Goal: Navigation & Orientation: Find specific page/section

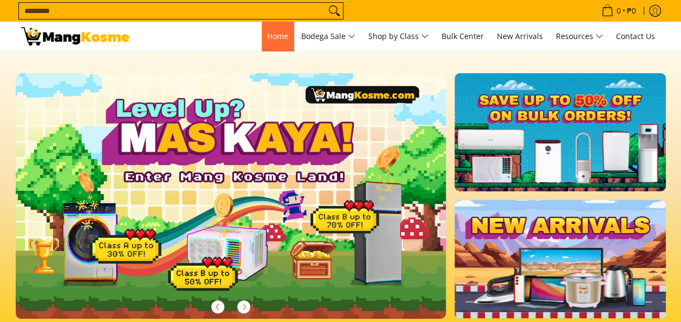
click at [270, 36] on span "Home" at bounding box center [277, 36] width 21 height 10
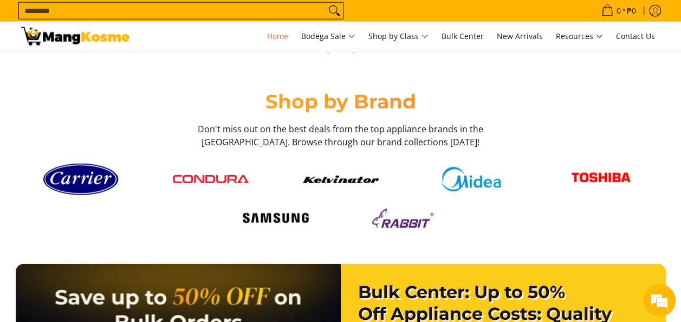
scroll to position [1462, 0]
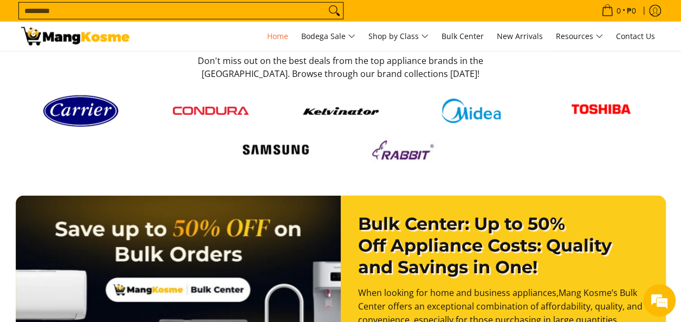
click at [53, 110] on img at bounding box center [81, 111] width 76 height 40
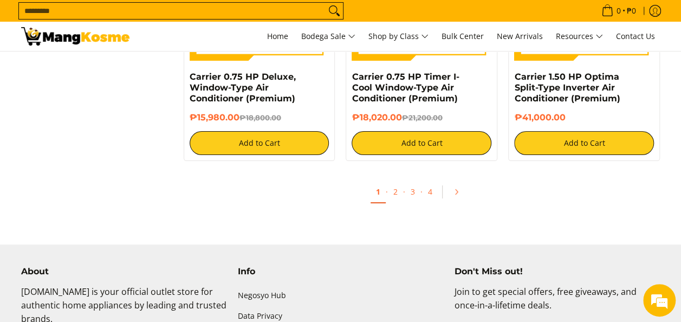
scroll to position [2112, 0]
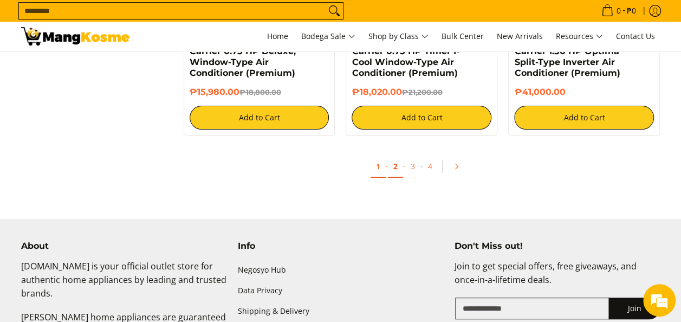
click at [395, 171] on link "2" at bounding box center [395, 166] width 15 height 22
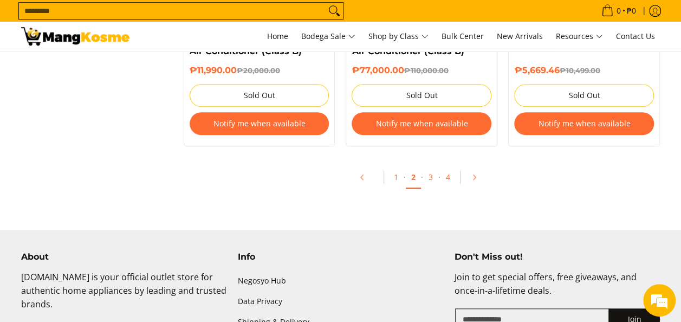
scroll to position [2220, 0]
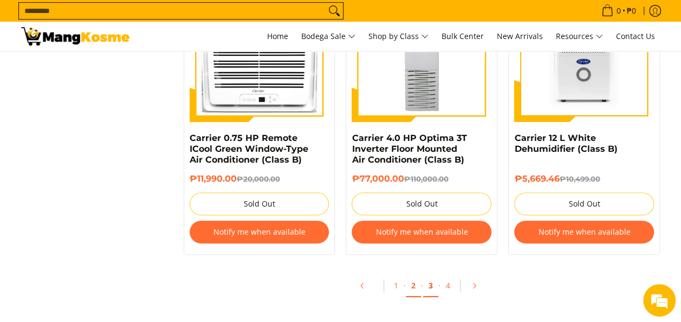
click at [433, 286] on link "3" at bounding box center [430, 286] width 15 height 22
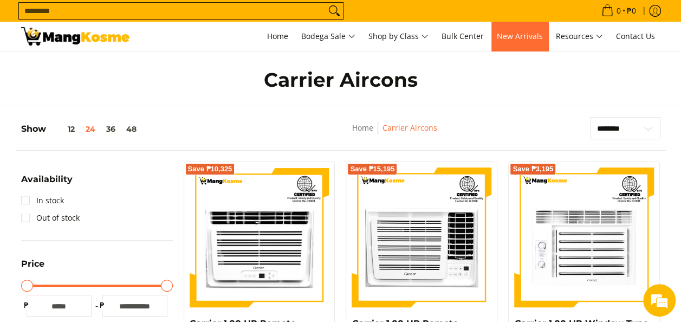
click at [530, 35] on span "New Arrivals" at bounding box center [520, 36] width 46 height 10
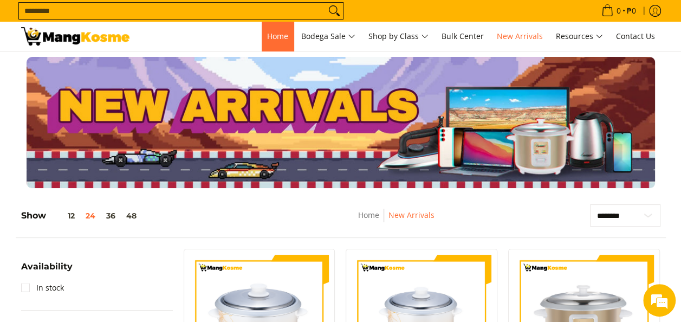
click at [276, 41] on span "Home" at bounding box center [277, 36] width 21 height 10
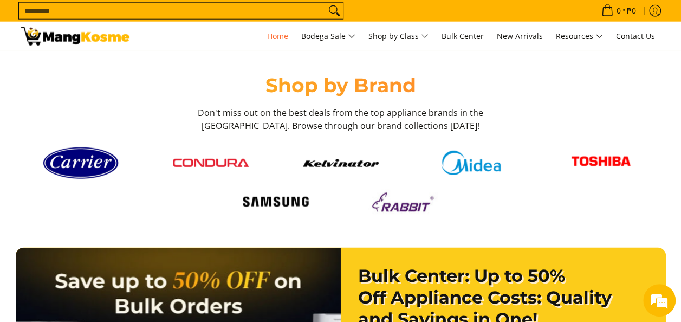
scroll to position [1354, 0]
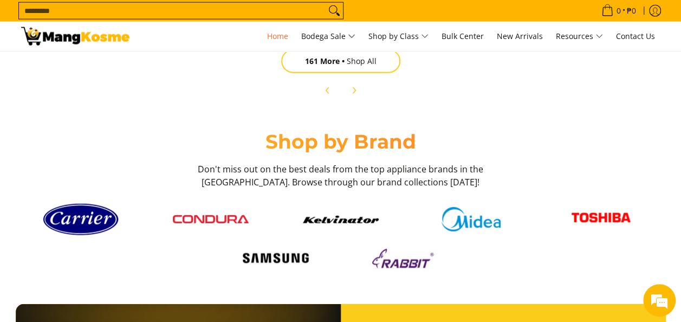
click at [596, 211] on img at bounding box center [601, 219] width 76 height 30
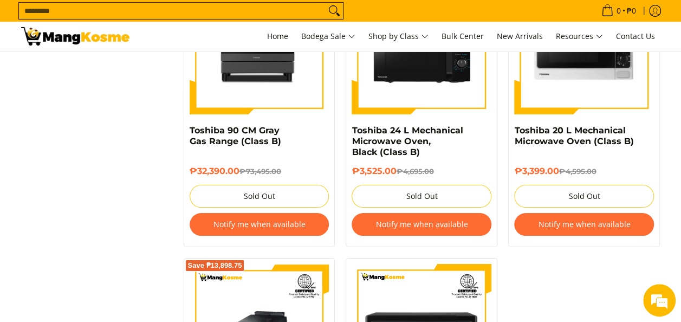
scroll to position [2220, 0]
